Goal: Information Seeking & Learning: Learn about a topic

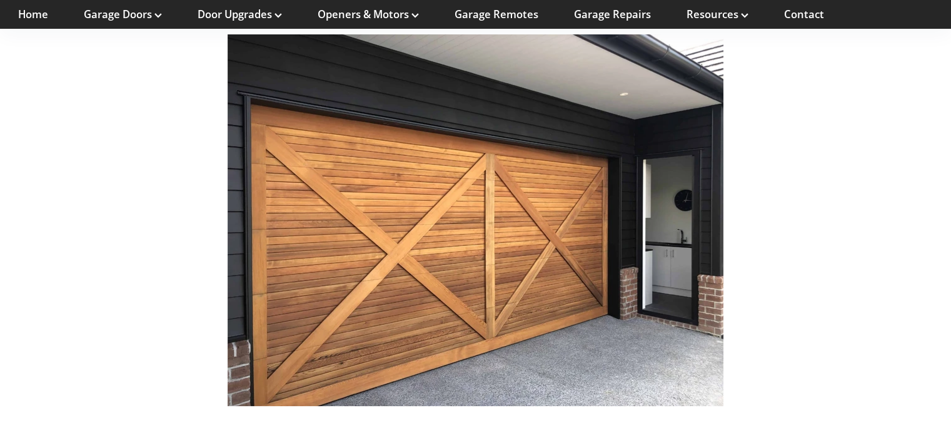
scroll to position [4088, 0]
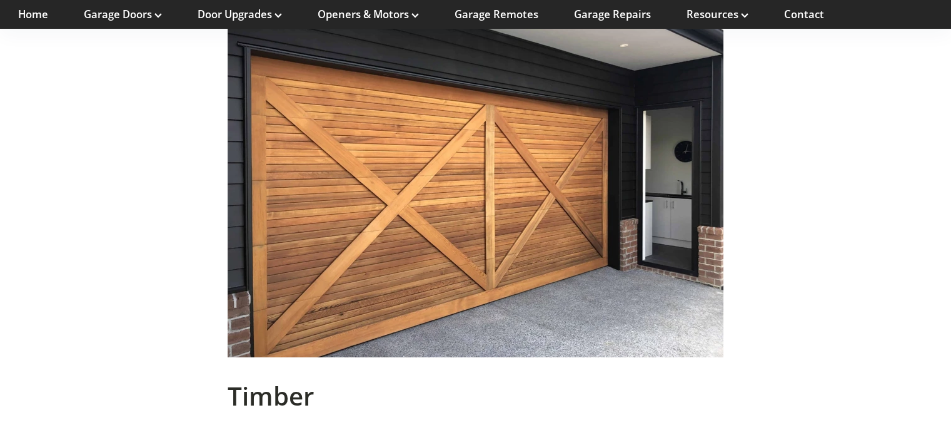
click at [516, 258] on img at bounding box center [476, 171] width 496 height 371
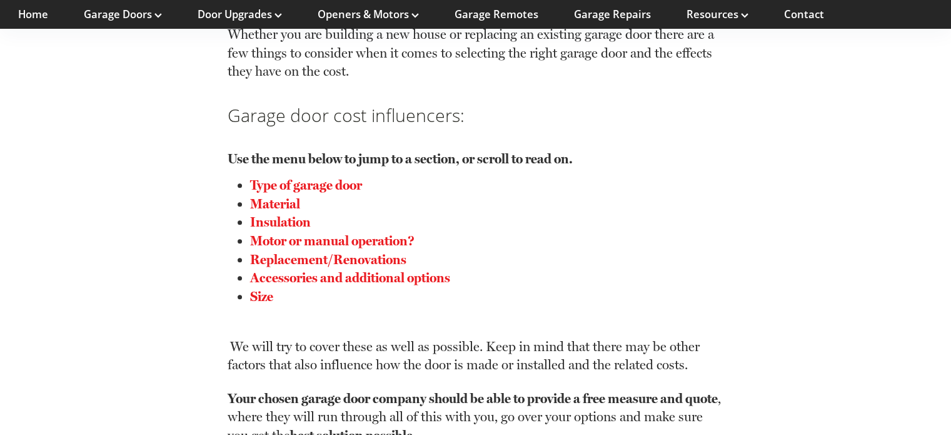
scroll to position [1204, 0]
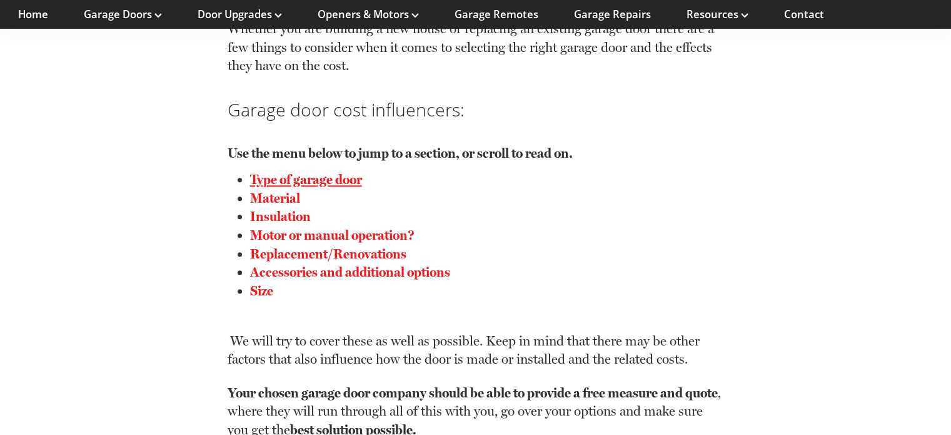
click at [342, 183] on link "Type of garage door" at bounding box center [306, 179] width 112 height 16
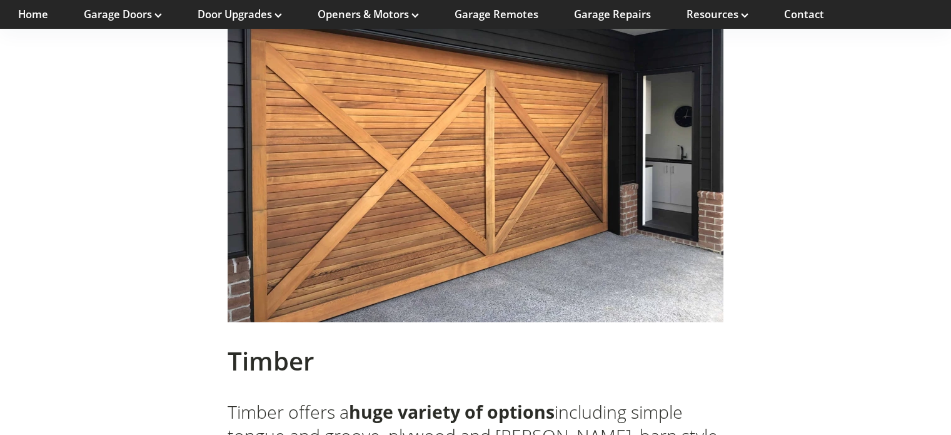
scroll to position [4077, 0]
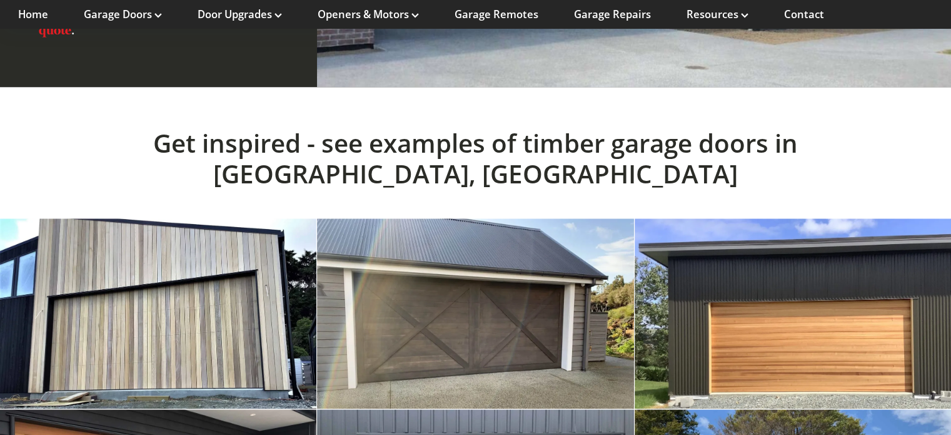
scroll to position [1276, 0]
click at [133, 283] on link at bounding box center [158, 313] width 316 height 190
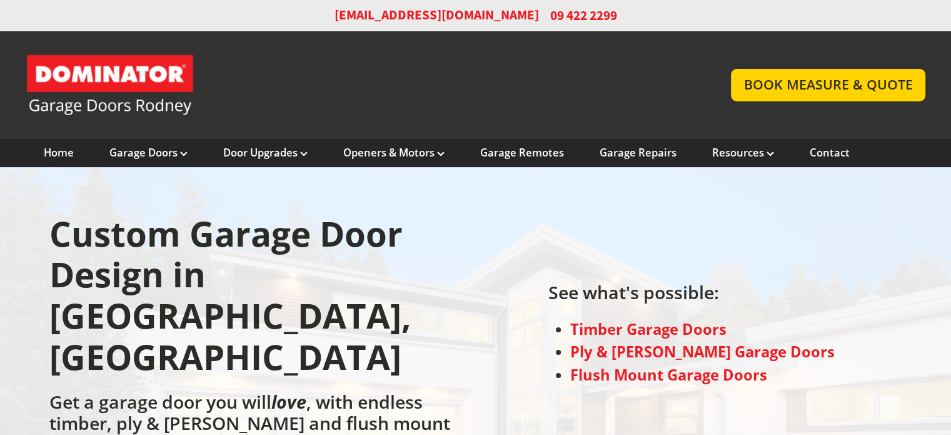
scroll to position [0, 0]
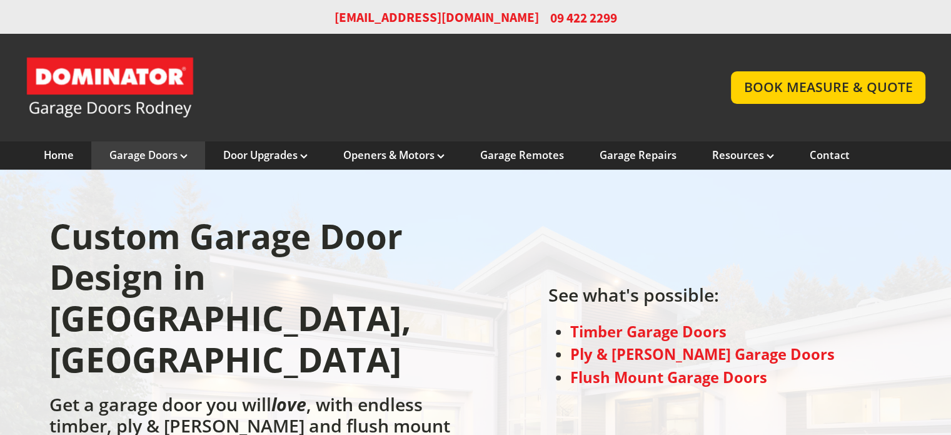
click at [184, 156] on icon at bounding box center [184, 156] width 8 height 5
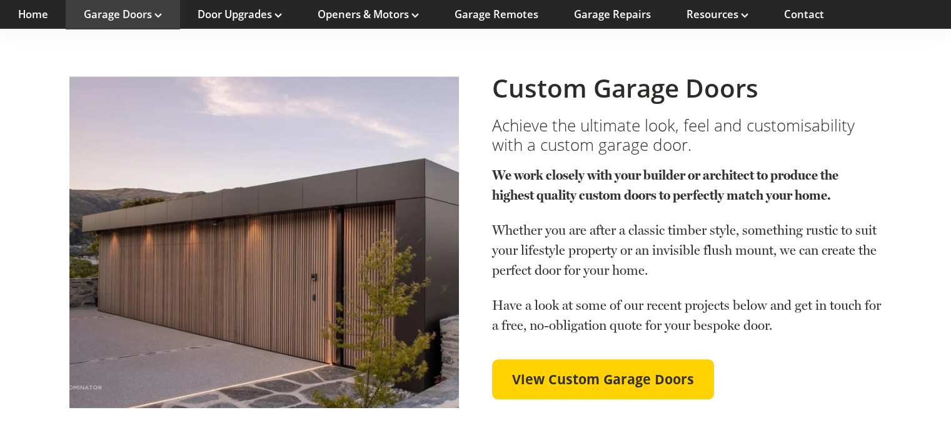
scroll to position [1259, 0]
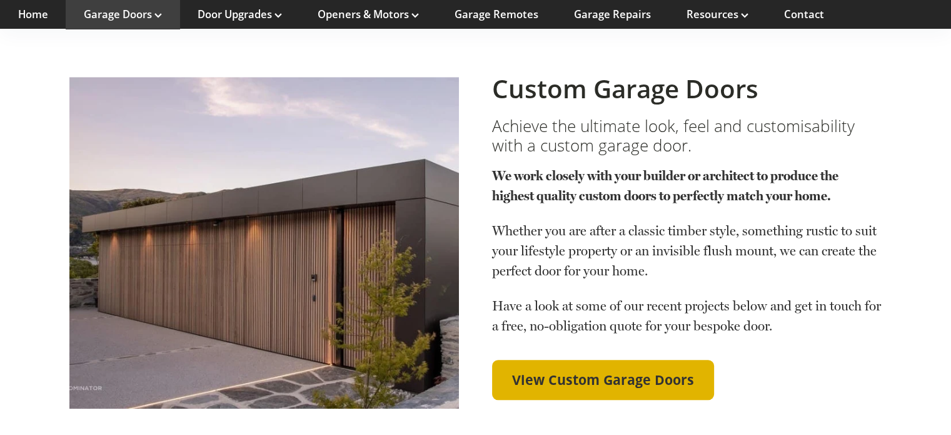
click at [550, 371] on span "View Custom Garage Doors" at bounding box center [603, 379] width 182 height 16
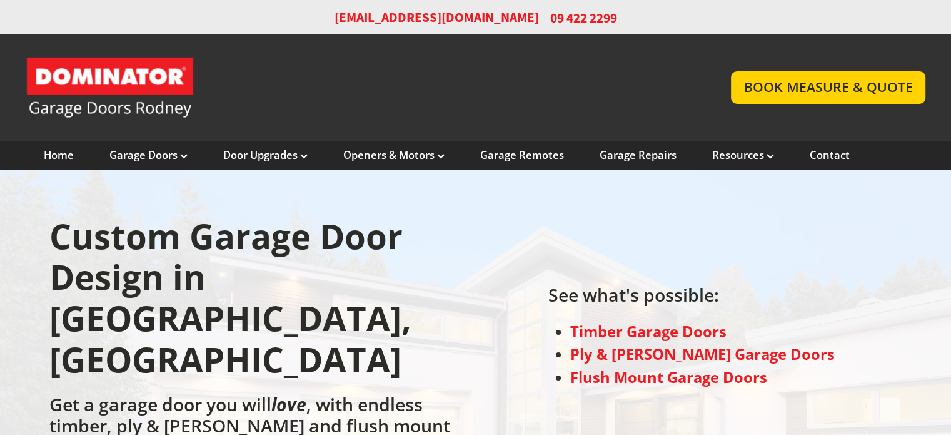
click at [625, 321] on strong "Timber Garage Doors" at bounding box center [648, 331] width 156 height 20
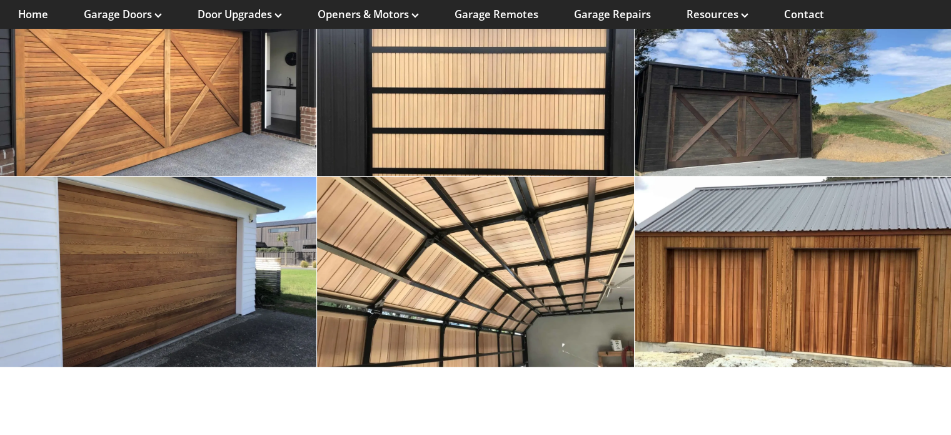
scroll to position [1700, 0]
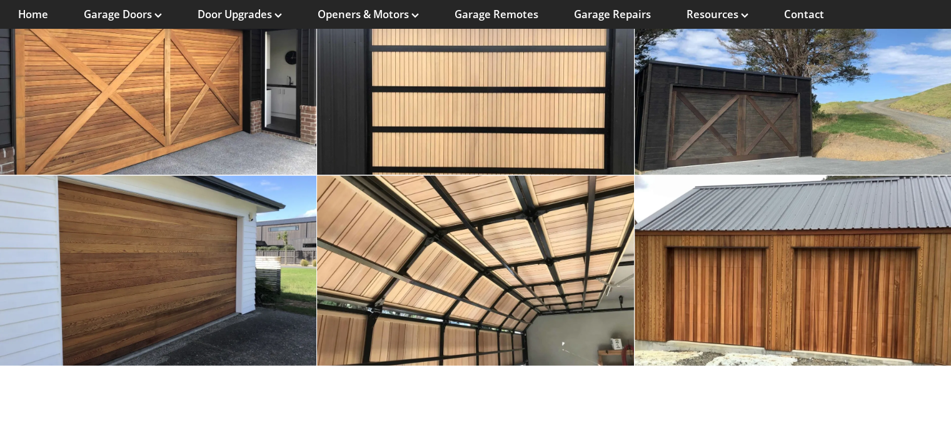
click at [578, 206] on link at bounding box center [475, 270] width 316 height 190
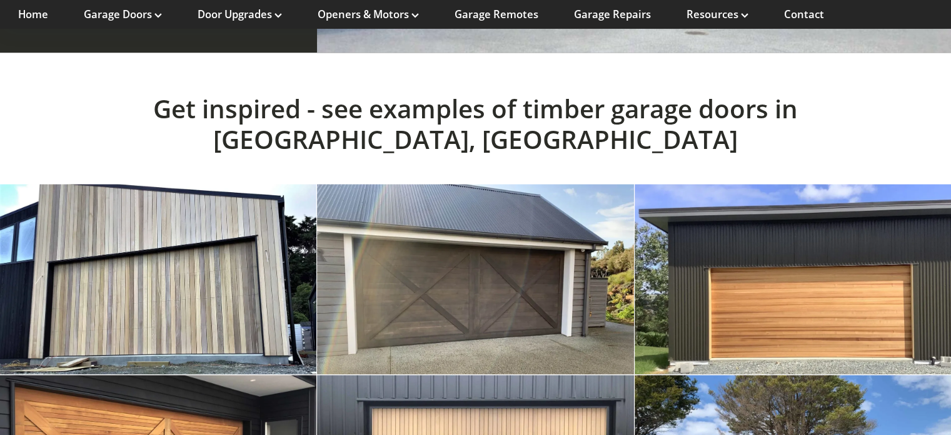
scroll to position [1305, 0]
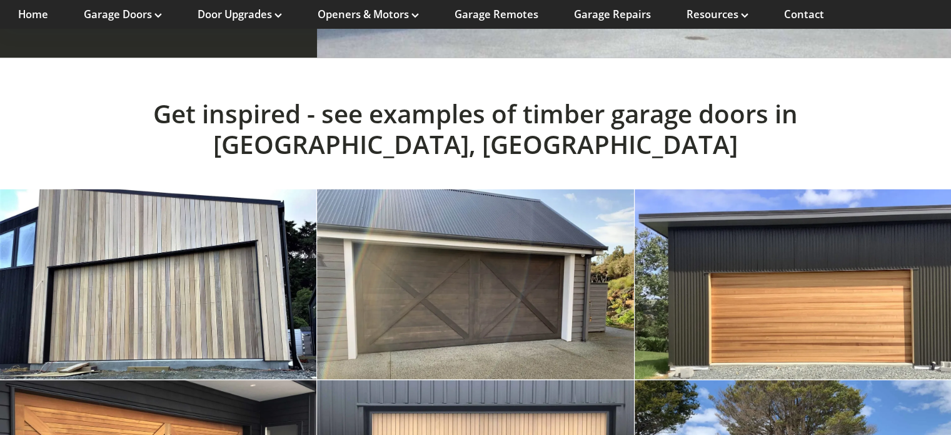
click at [165, 224] on link at bounding box center [158, 284] width 316 height 190
click at [163, 256] on link at bounding box center [158, 284] width 316 height 190
click at [138, 233] on link at bounding box center [158, 284] width 316 height 190
click at [140, 221] on link at bounding box center [158, 284] width 316 height 190
click at [148, 213] on link at bounding box center [158, 284] width 316 height 190
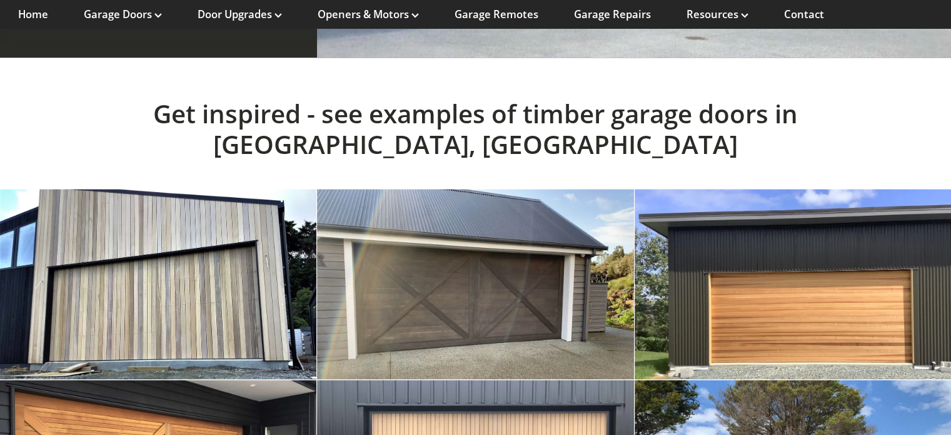
click at [172, 229] on link at bounding box center [158, 284] width 316 height 190
click at [173, 210] on link at bounding box center [158, 284] width 316 height 190
click at [161, 228] on link at bounding box center [158, 284] width 316 height 190
click at [175, 218] on link at bounding box center [158, 284] width 316 height 190
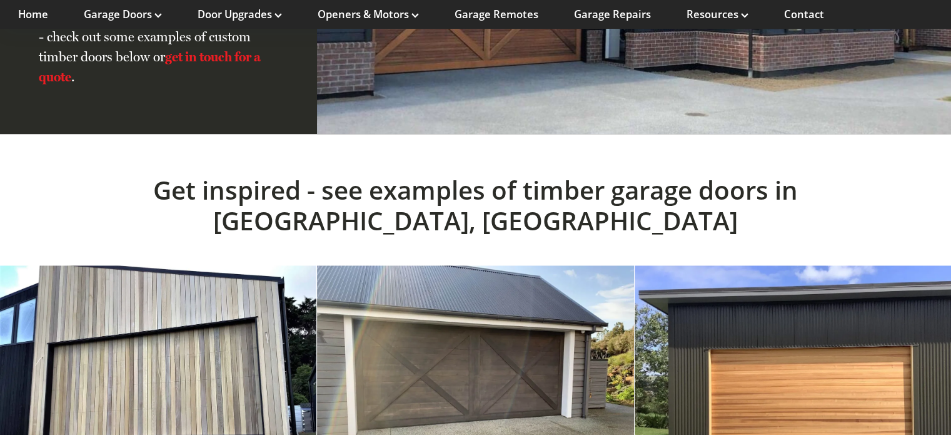
click at [160, 265] on link at bounding box center [158, 360] width 316 height 190
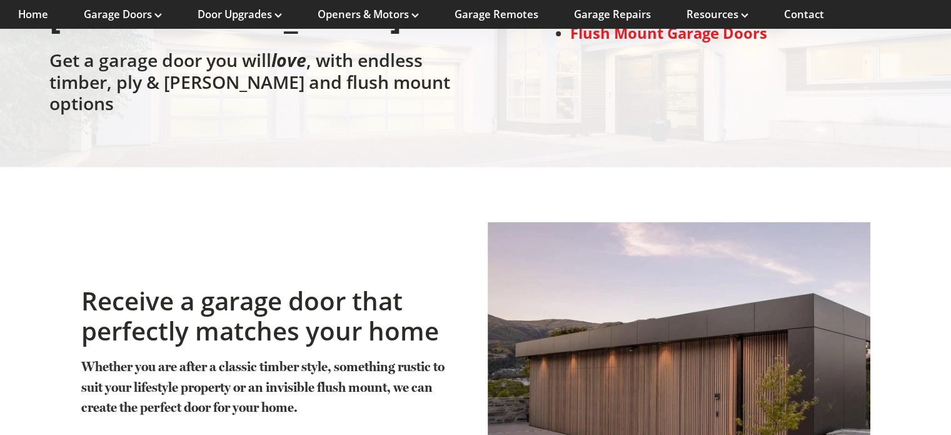
scroll to position [315, 0]
